Goal: Find specific page/section

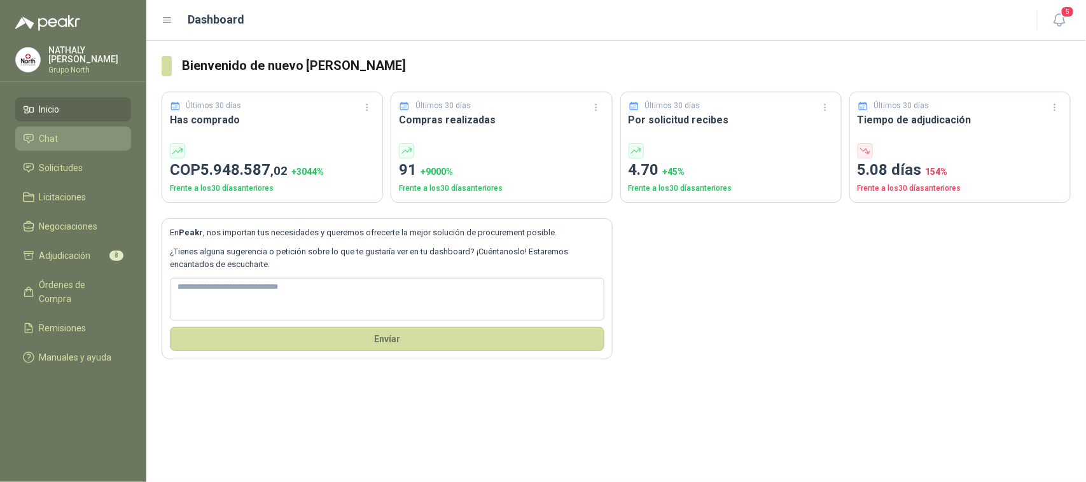
click at [90, 135] on li "Chat" at bounding box center [73, 139] width 101 height 14
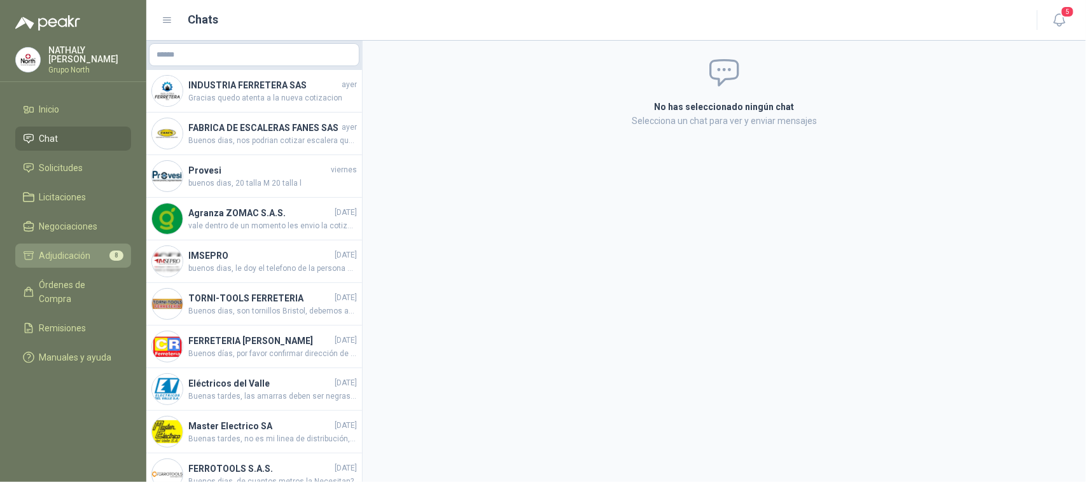
click at [71, 256] on span "Adjudicación" at bounding box center [65, 256] width 52 height 14
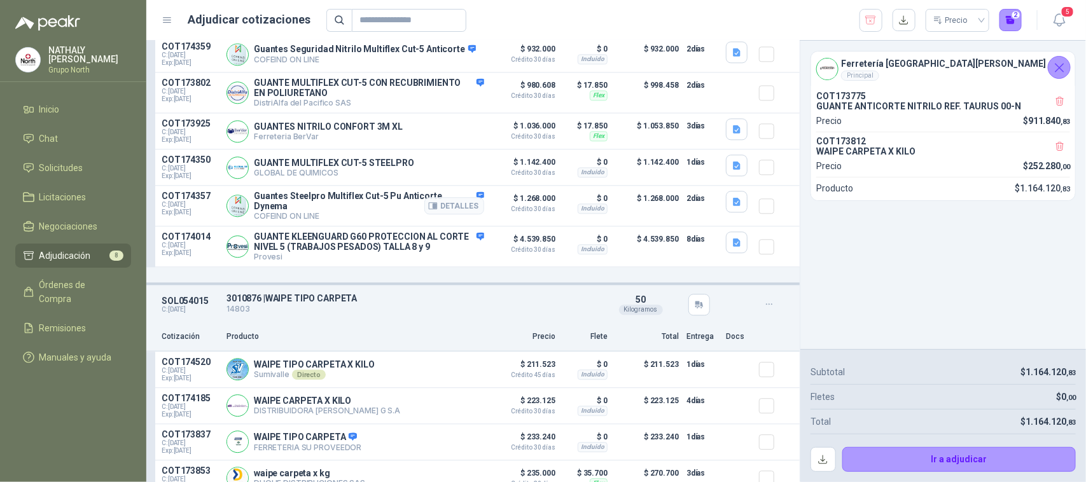
scroll to position [1359, 0]
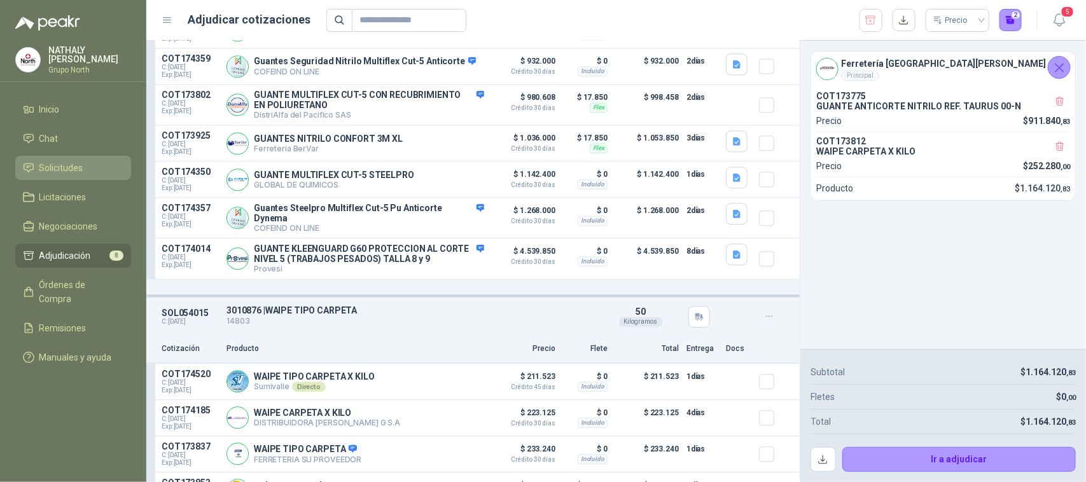
click at [46, 157] on link "Solicitudes" at bounding box center [73, 168] width 116 height 24
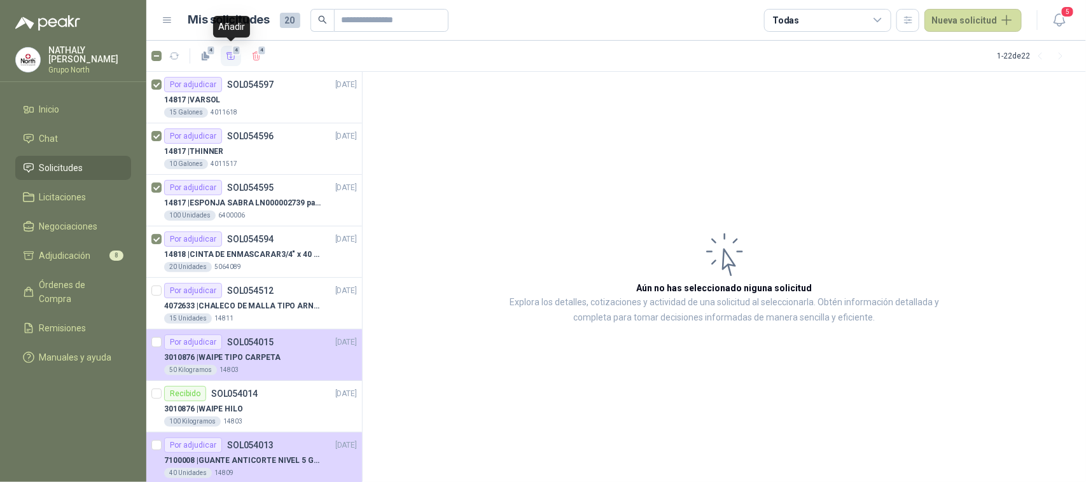
click at [232, 55] on icon "button" at bounding box center [231, 56] width 11 height 11
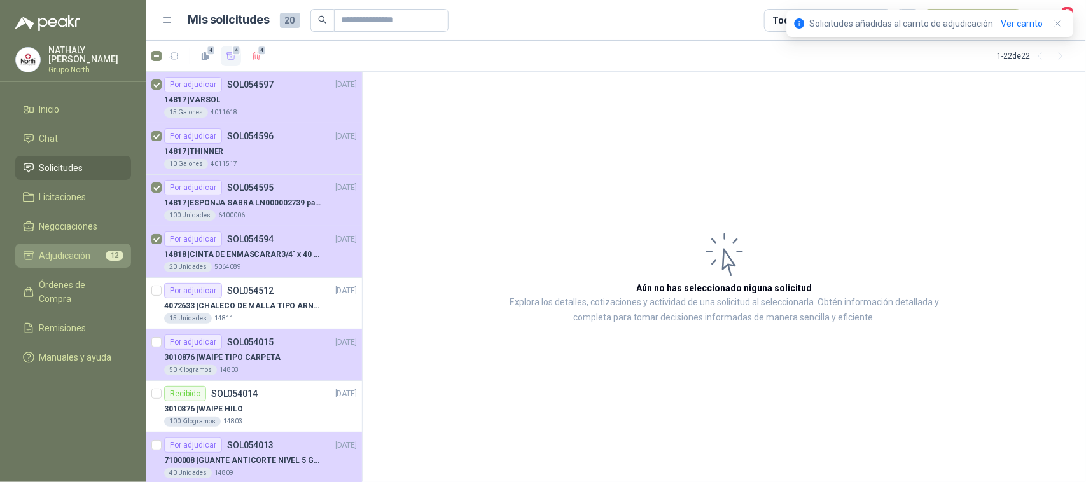
click at [71, 251] on span "Adjudicación" at bounding box center [65, 256] width 52 height 14
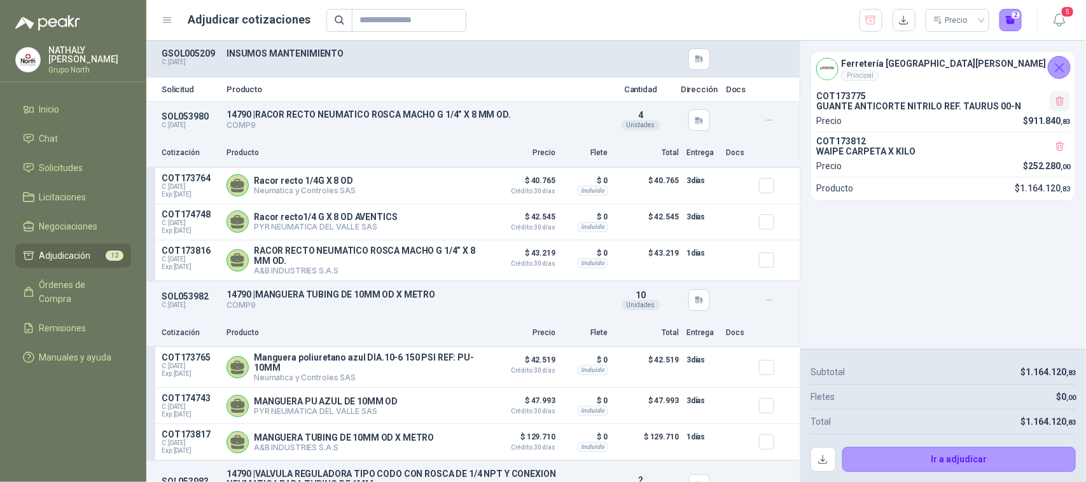
click at [1060, 96] on icon "button" at bounding box center [1060, 101] width 11 height 11
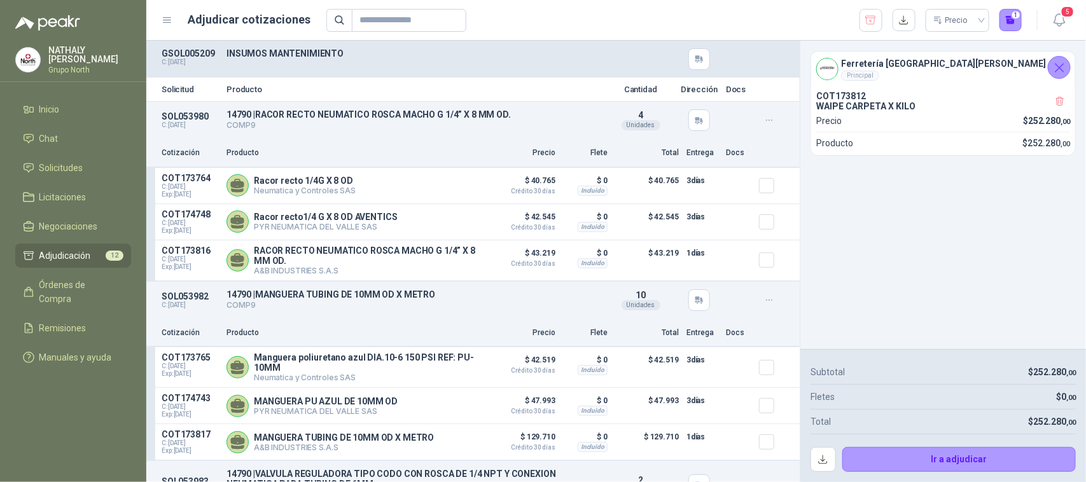
click at [1060, 96] on icon "button" at bounding box center [1060, 101] width 11 height 11
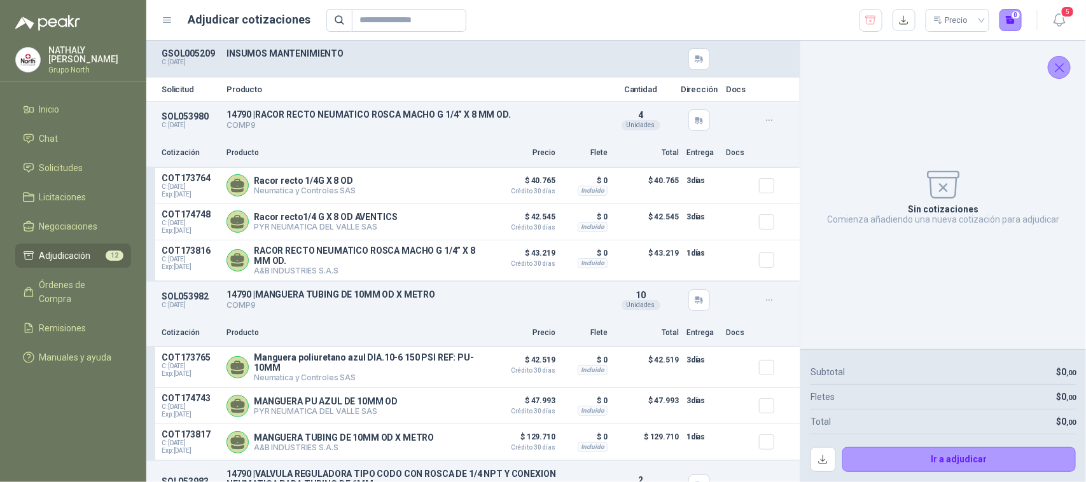
click at [1063, 62] on icon "Cerrar" at bounding box center [1060, 68] width 16 height 16
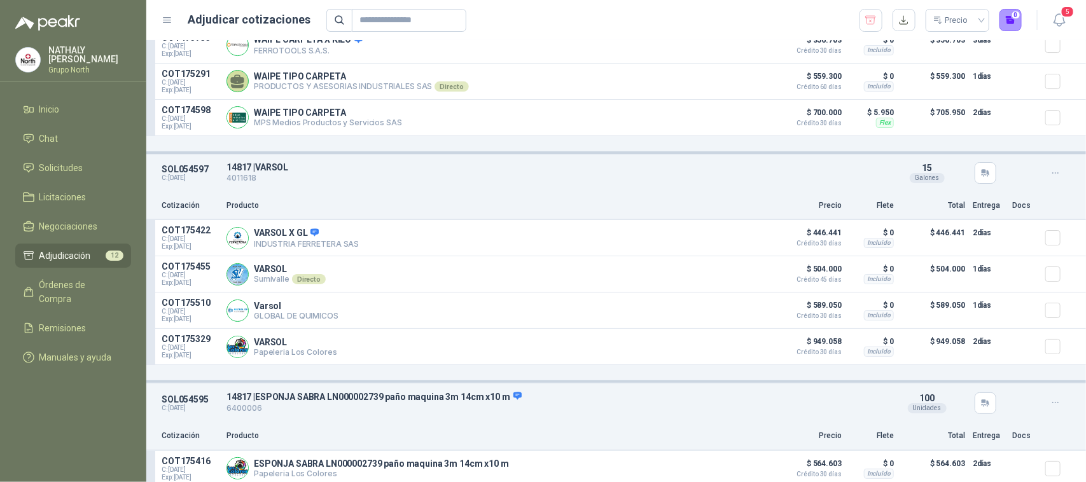
scroll to position [2068, 0]
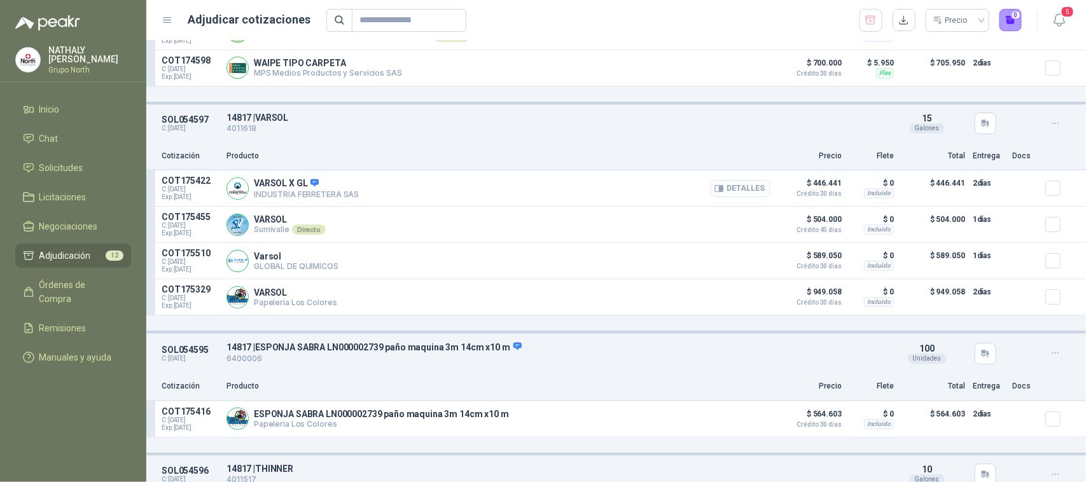
click at [732, 197] on button "Detalles" at bounding box center [741, 188] width 60 height 17
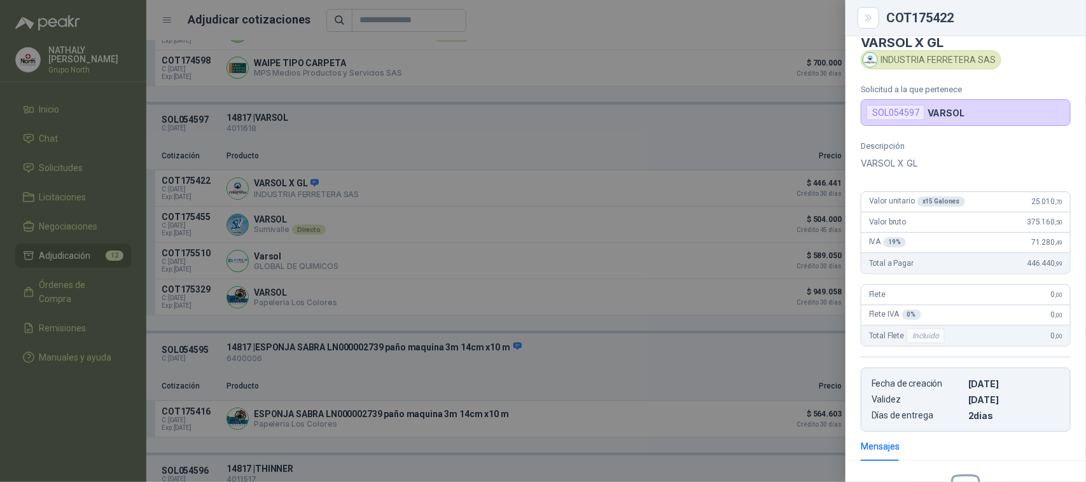
scroll to position [0, 0]
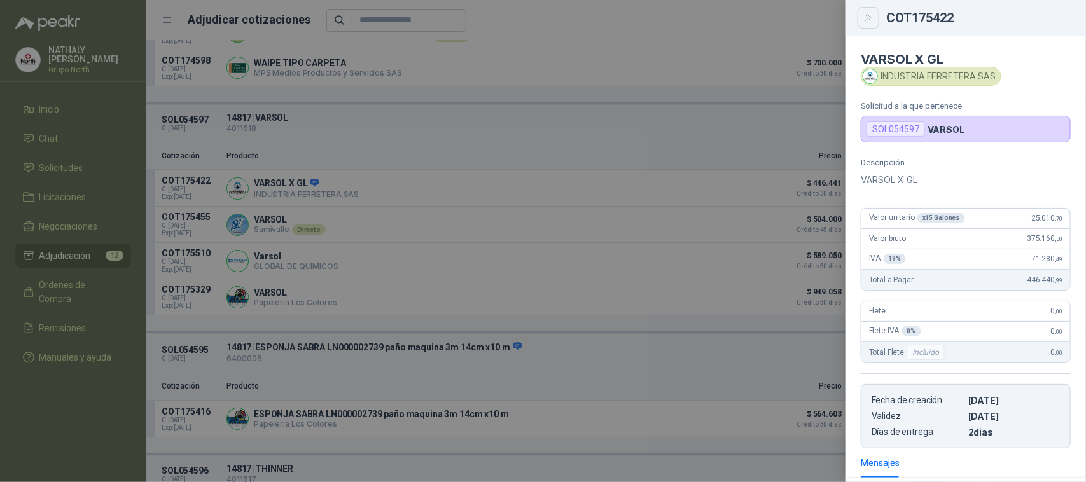
click at [872, 19] on icon "Close" at bounding box center [868, 18] width 11 height 11
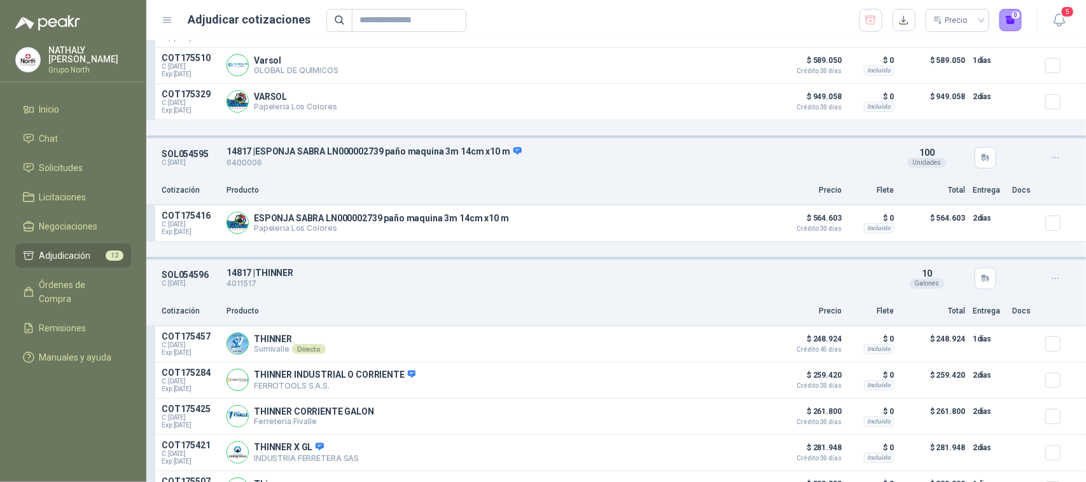
scroll to position [2307, 0]
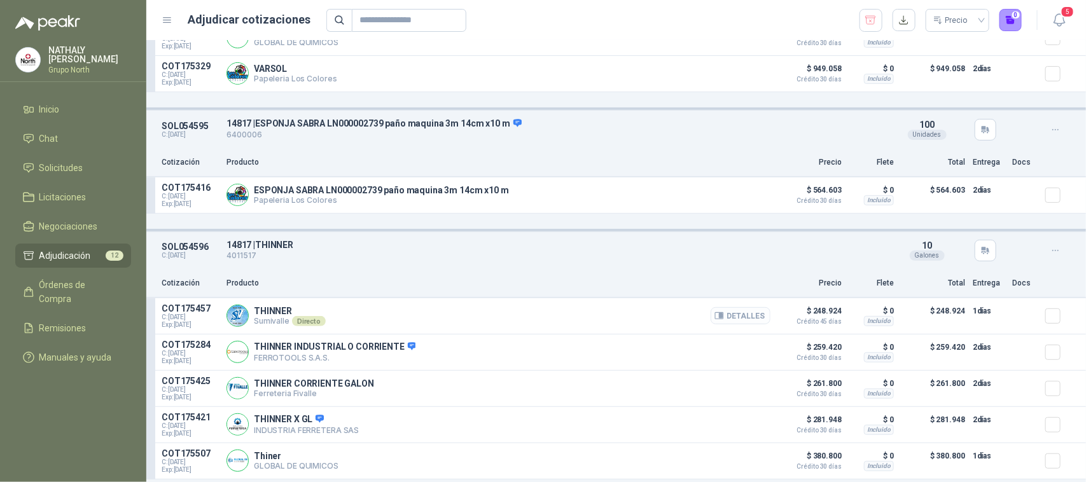
click at [734, 320] on button "Detalles" at bounding box center [741, 315] width 60 height 17
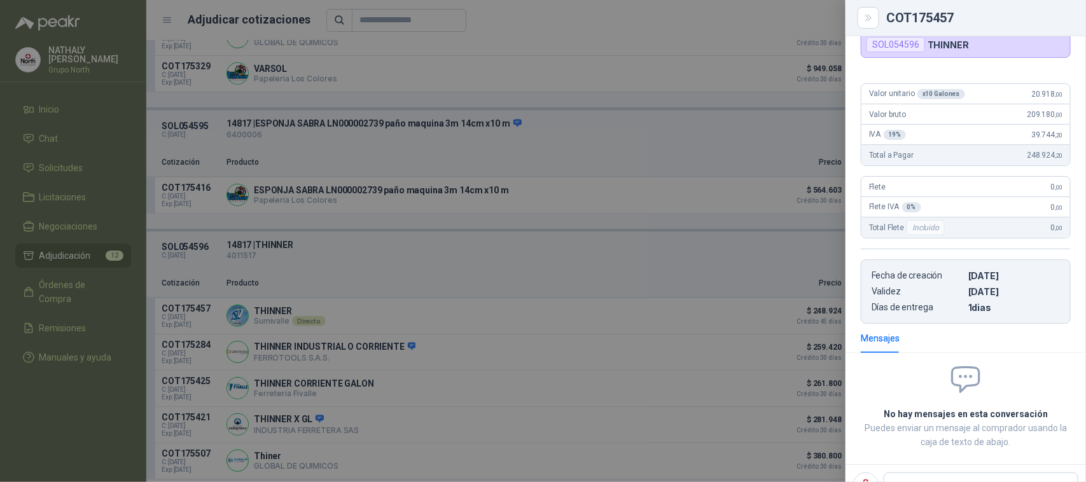
scroll to position [61, 0]
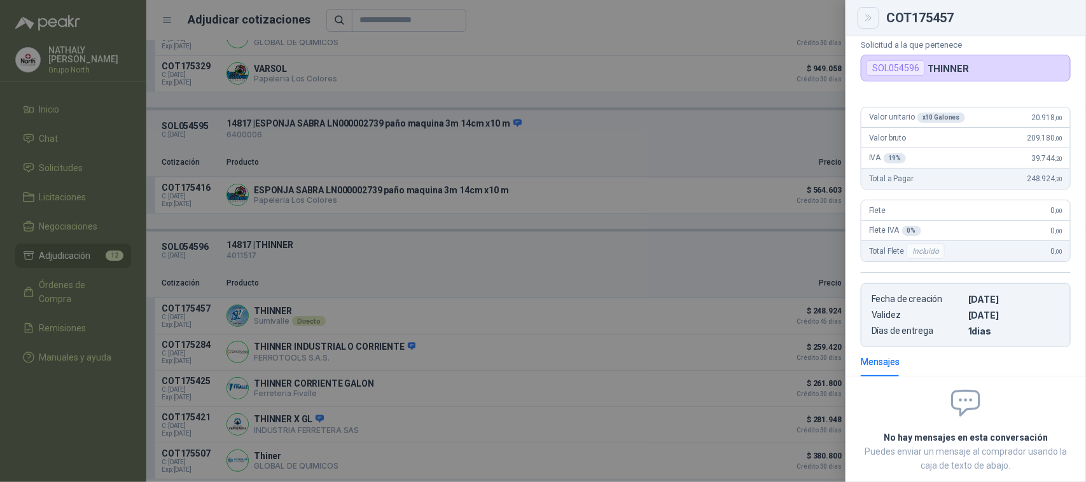
click at [873, 10] on button "Close" at bounding box center [869, 18] width 22 height 22
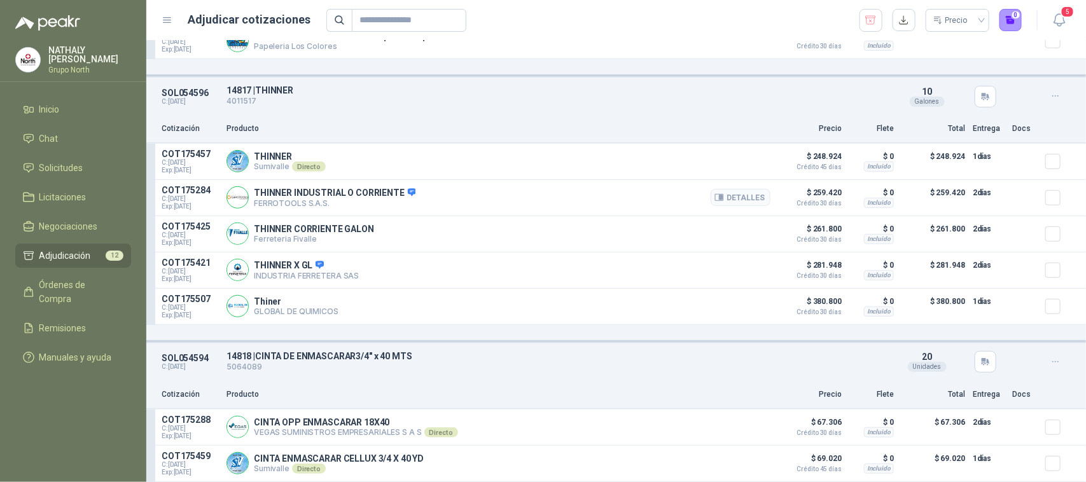
scroll to position [2545, 0]
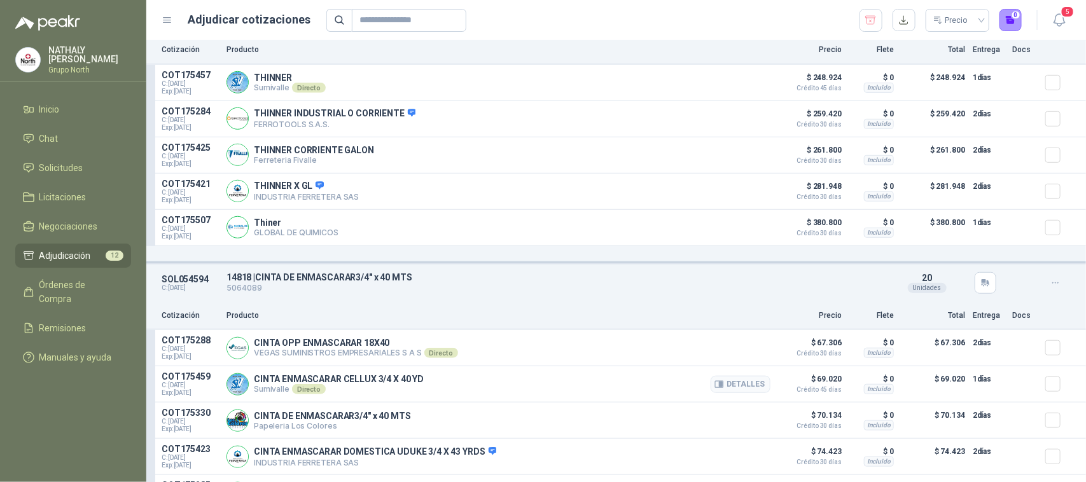
click at [1051, 389] on div at bounding box center [1057, 384] width 25 height 25
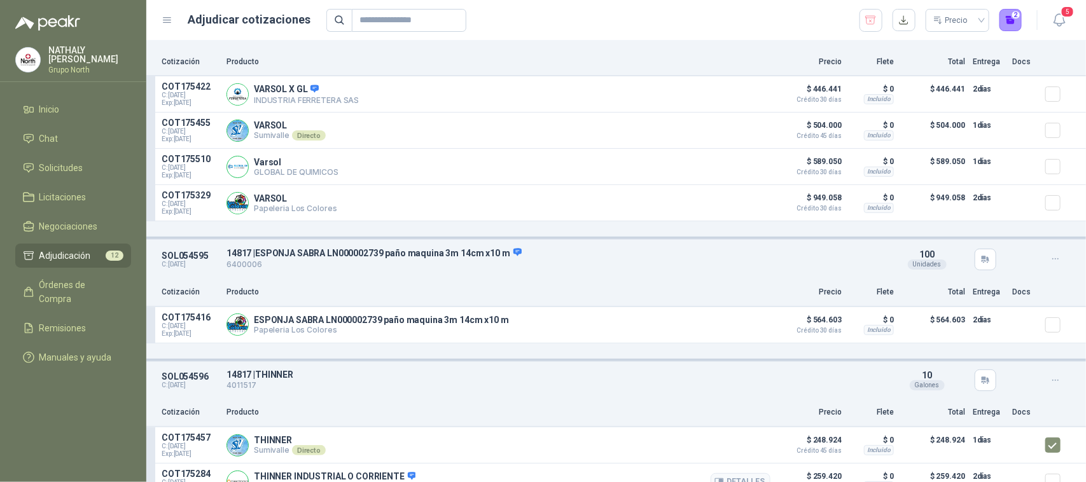
scroll to position [2126, 0]
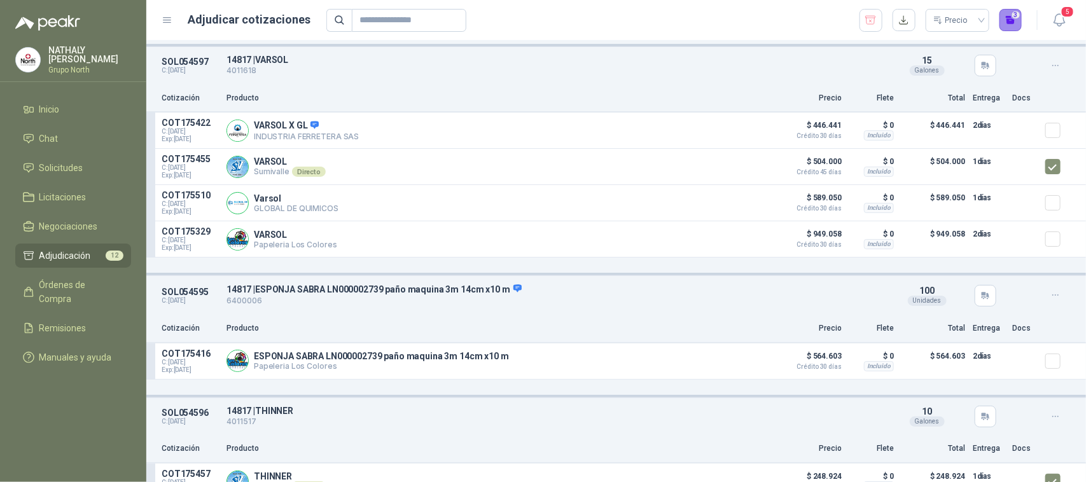
click at [1010, 21] on button "3" at bounding box center [1011, 20] width 23 height 23
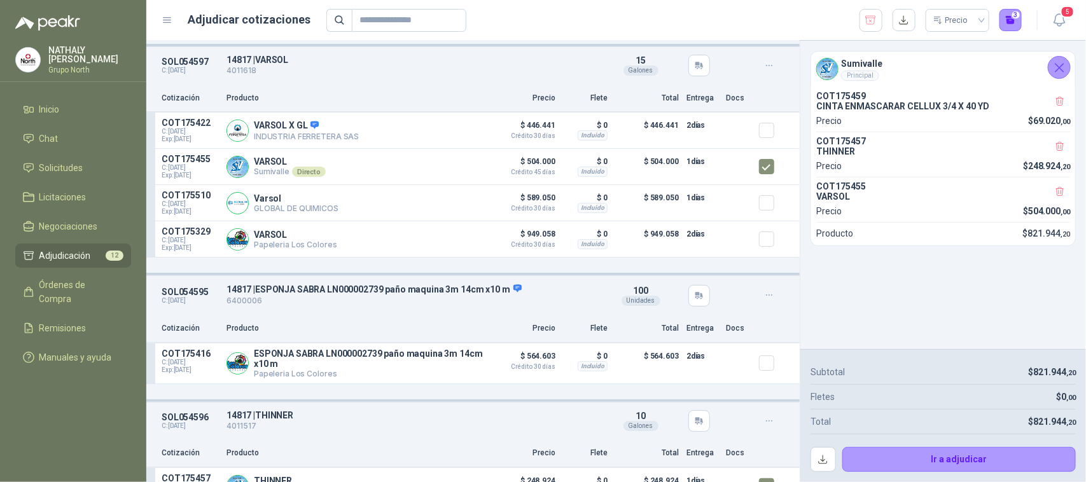
click at [1063, 62] on icon "Cerrar" at bounding box center [1060, 68] width 16 height 16
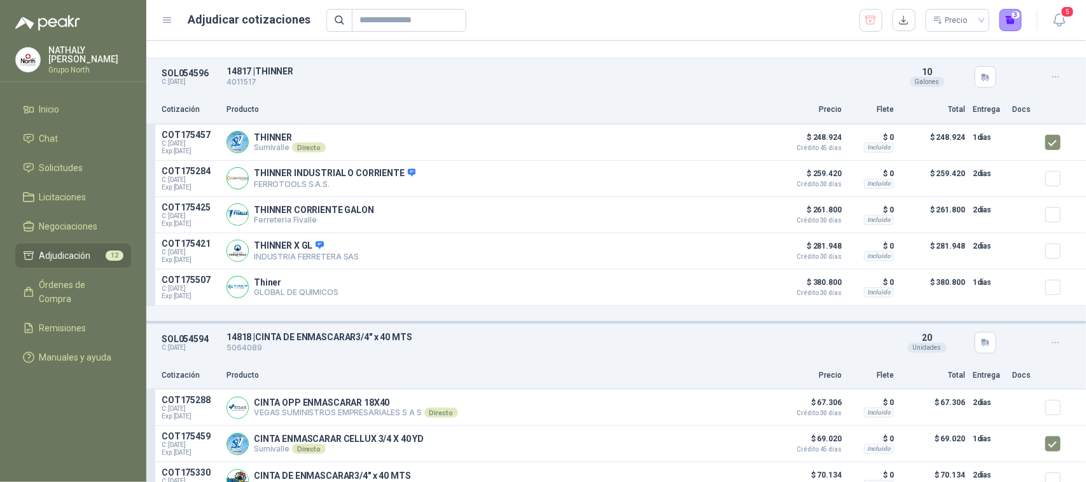
scroll to position [2524, 0]
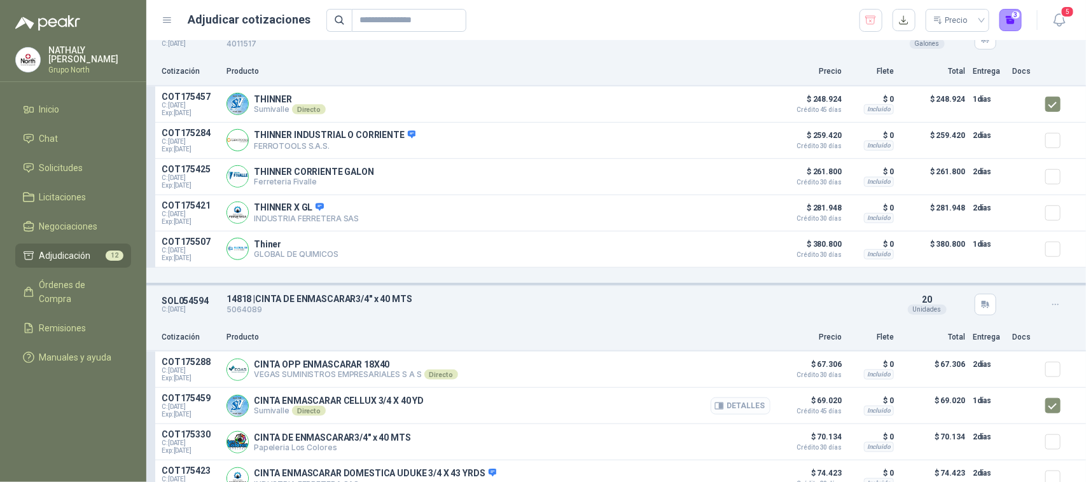
click at [725, 412] on button "Detalles" at bounding box center [741, 406] width 60 height 17
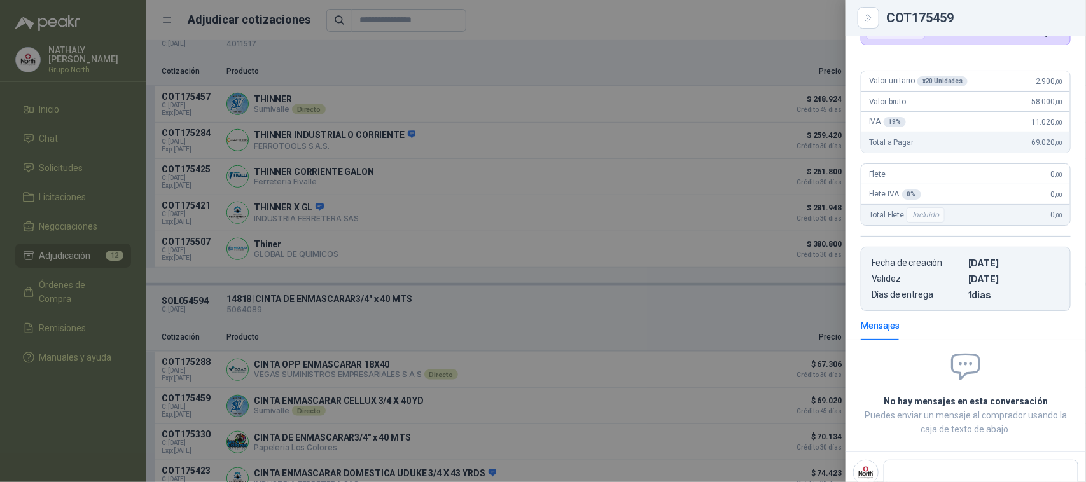
scroll to position [76, 0]
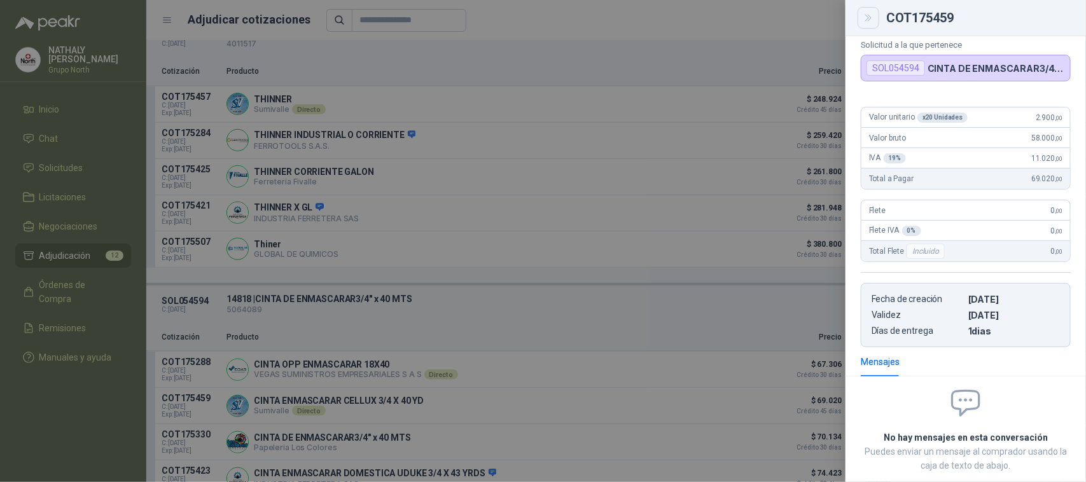
drag, startPoint x: 870, startPoint y: 17, endPoint x: 802, endPoint y: 71, distance: 86.6
click at [869, 17] on icon "Close" at bounding box center [868, 18] width 11 height 11
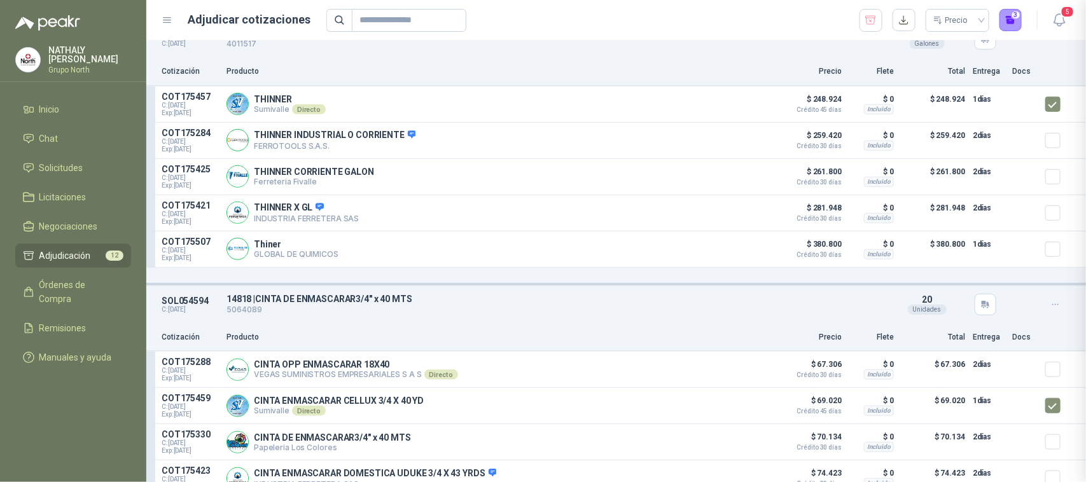
scroll to position [157, 0]
click at [751, 106] on button "Detalles" at bounding box center [741, 103] width 60 height 17
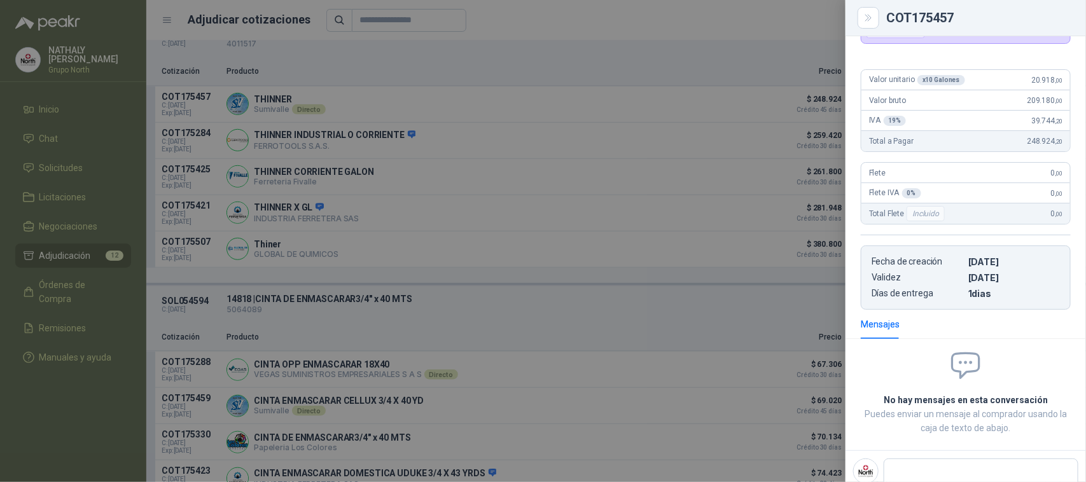
scroll to position [61, 0]
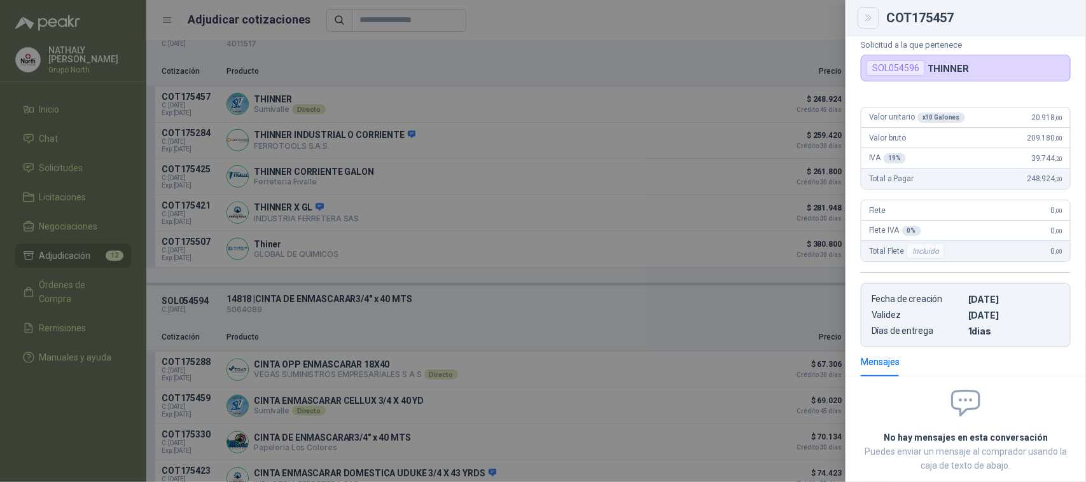
click at [870, 19] on icon "Close" at bounding box center [868, 18] width 6 height 6
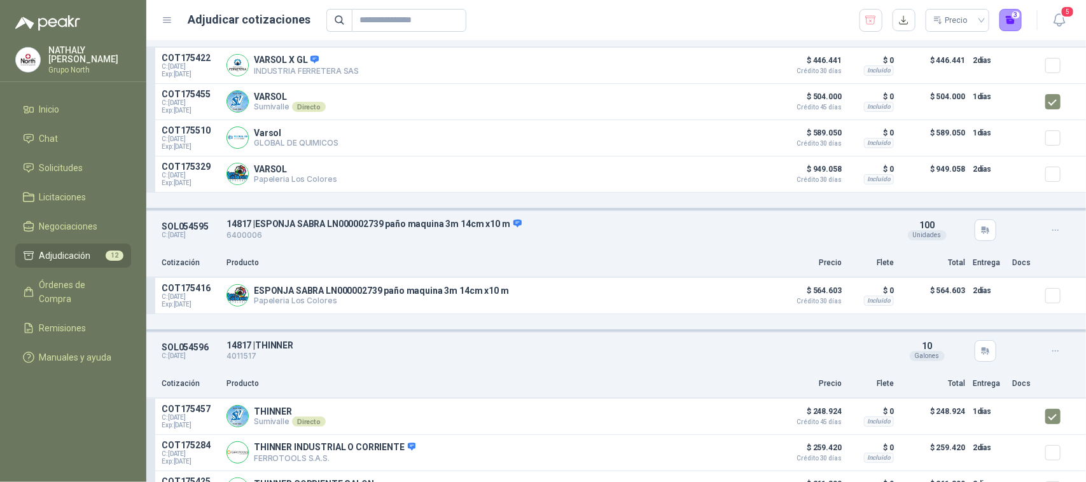
scroll to position [2127, 0]
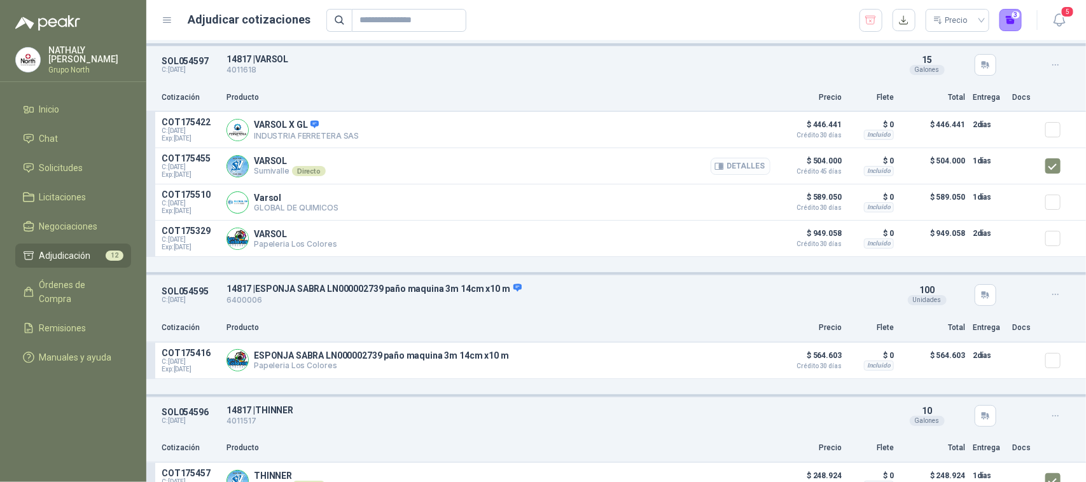
click at [734, 175] on button "Detalles" at bounding box center [741, 166] width 60 height 17
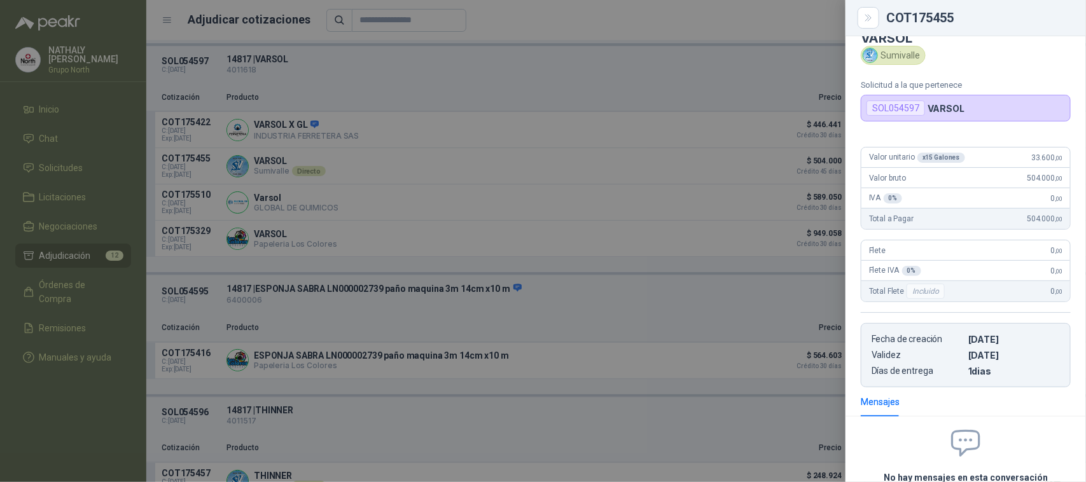
scroll to position [0, 0]
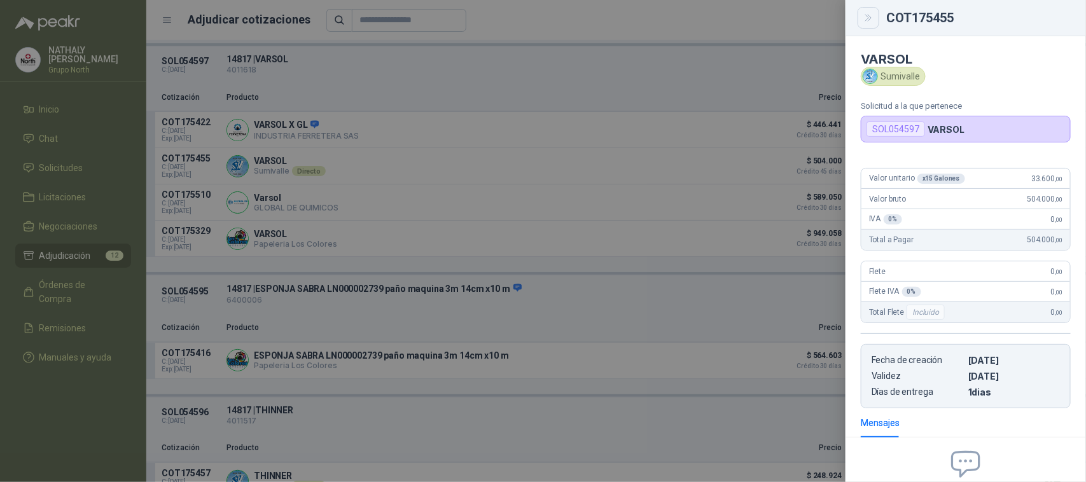
click at [874, 17] on icon "Close" at bounding box center [868, 18] width 11 height 11
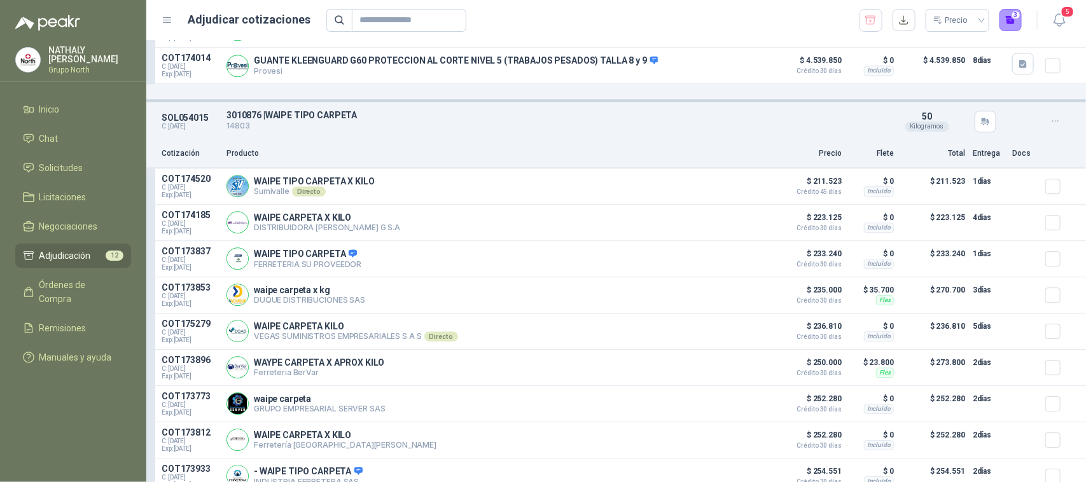
scroll to position [1490, 0]
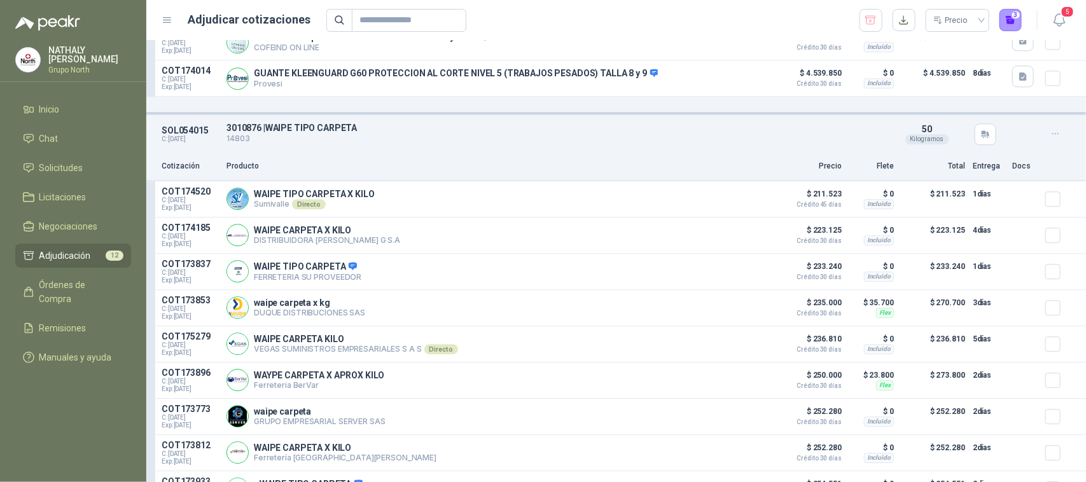
drag, startPoint x: 744, startPoint y: 209, endPoint x: 1086, endPoint y: 192, distance: 341.5
click at [1086, 192] on div "SOL054013 C: [DATE] 7100008 | GUANTE ANTICORTE NIVEL 5 GRIS 14809 Detalles 40 U…" at bounding box center [616, 262] width 940 height 442
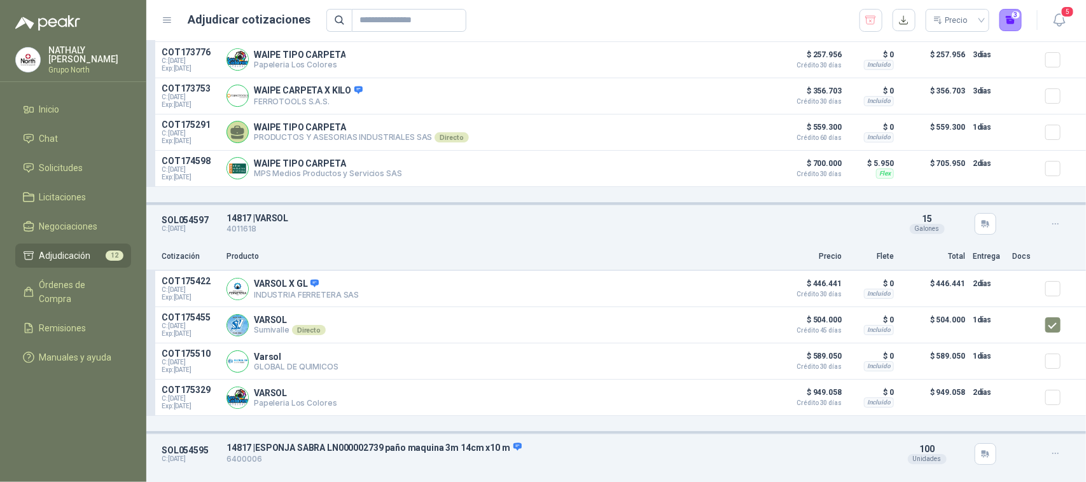
scroll to position [2047, 0]
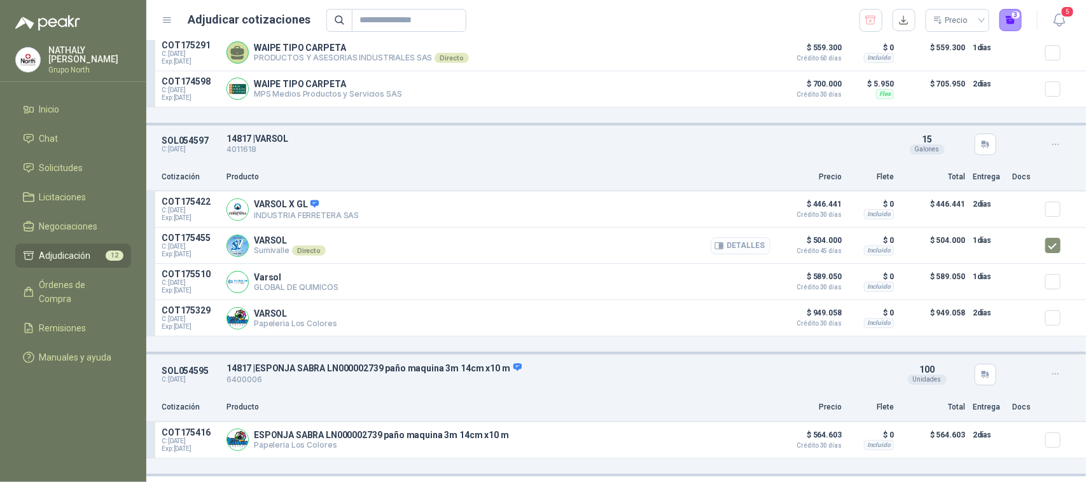
click at [725, 255] on button "Detalles" at bounding box center [741, 245] width 60 height 17
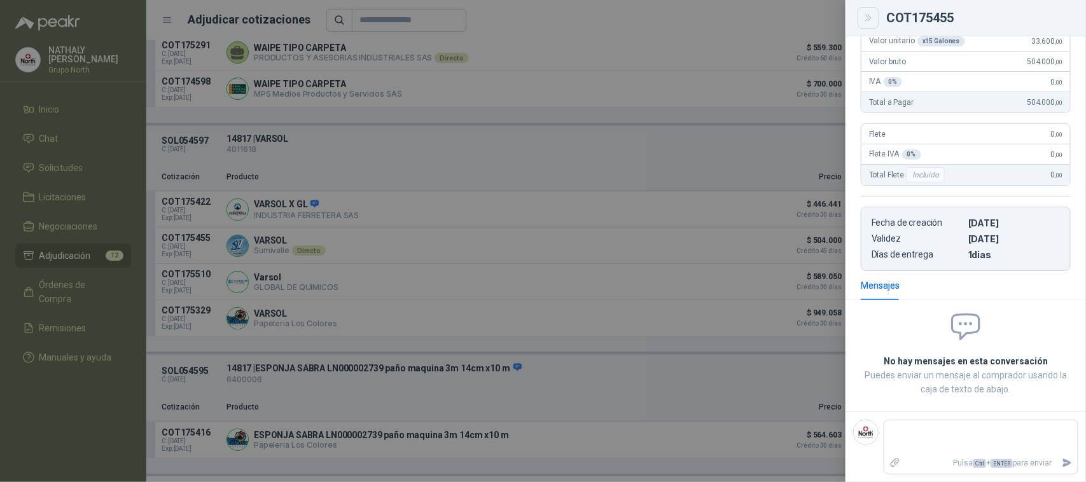
drag, startPoint x: 870, startPoint y: 13, endPoint x: 667, endPoint y: 115, distance: 227.7
click at [872, 13] on icon "Close" at bounding box center [868, 18] width 11 height 11
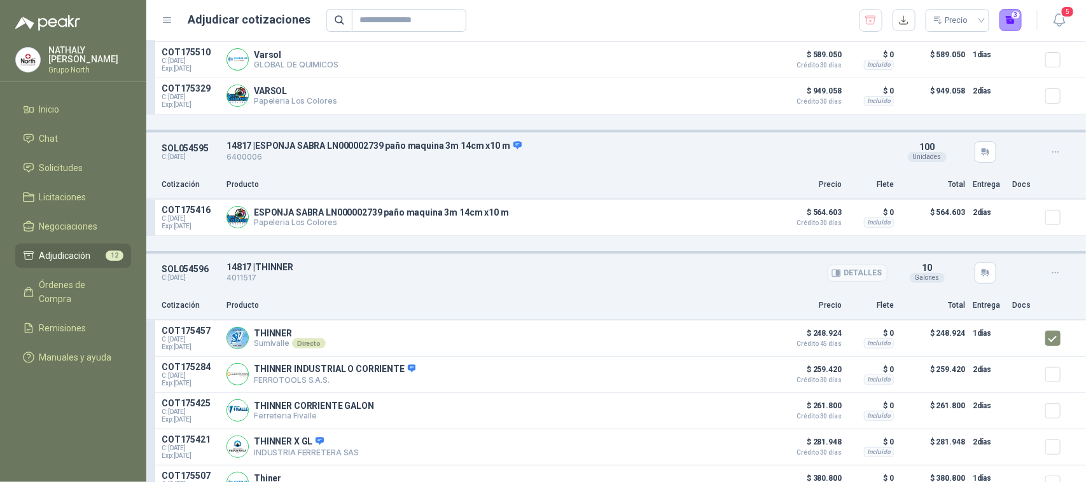
scroll to position [2286, 0]
click at [737, 346] on button "Detalles" at bounding box center [741, 336] width 60 height 17
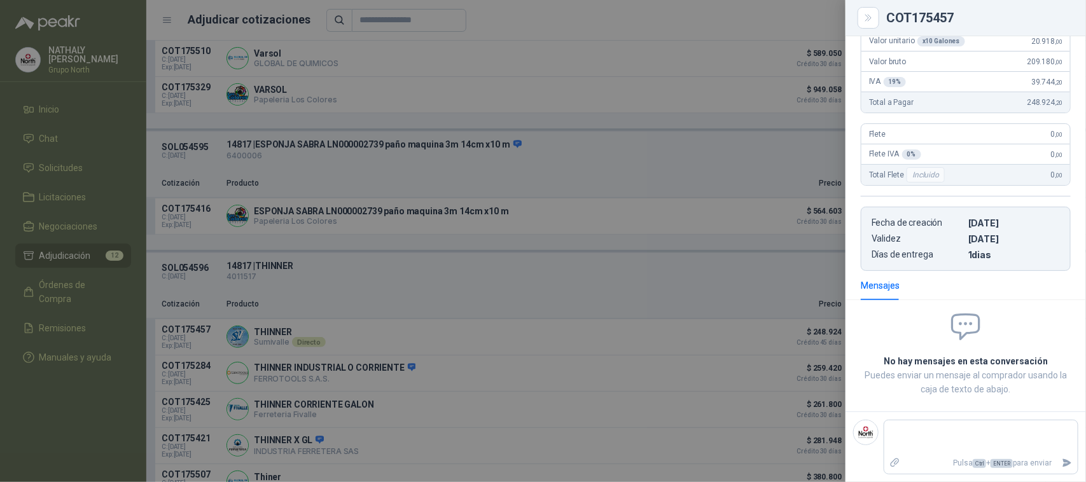
scroll to position [61, 0]
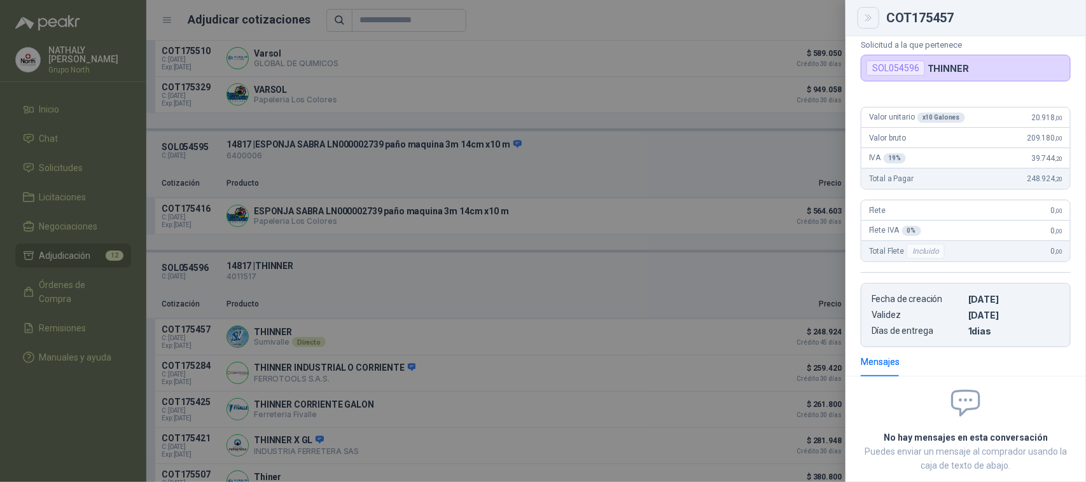
click at [869, 13] on icon "Close" at bounding box center [868, 18] width 11 height 11
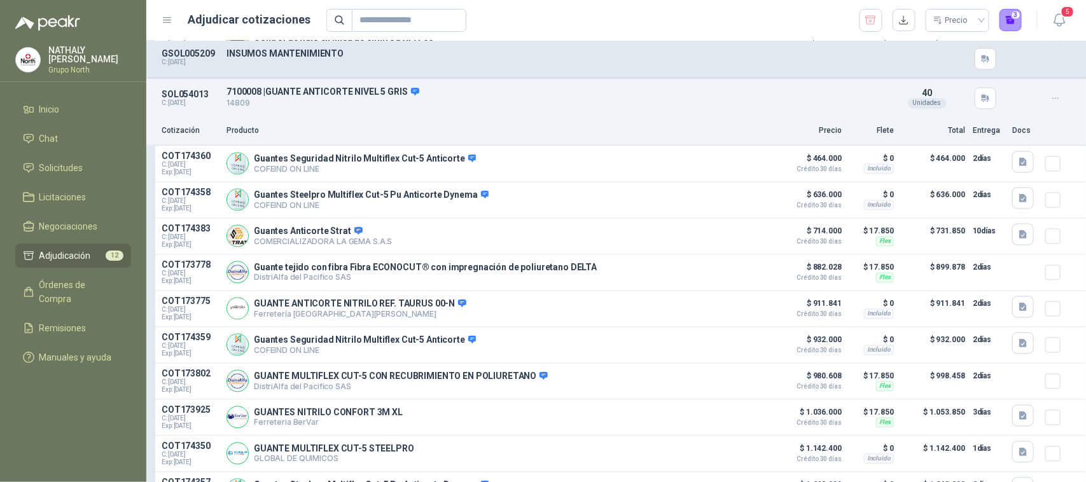
scroll to position [1013, 0]
